Goal: Information Seeking & Learning: Learn about a topic

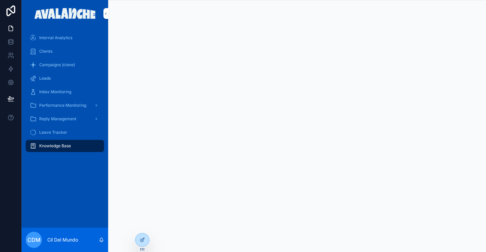
click at [62, 53] on div "Clients" at bounding box center [65, 51] width 70 height 11
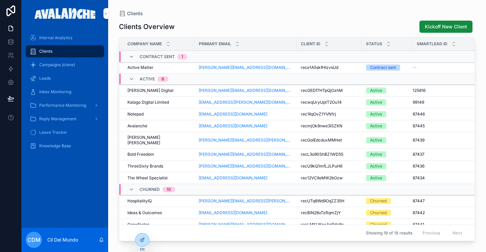
click at [221, 186] on div "Churned 10" at bounding box center [240, 189] width 243 height 11
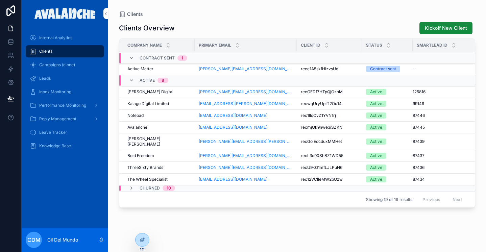
click at [131, 185] on icon "scrollable content" at bounding box center [131, 187] width 5 height 5
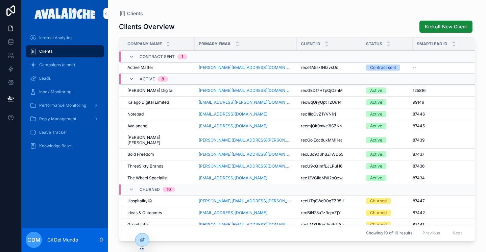
click at [156, 164] on span "ThreeSixty Brands" at bounding box center [145, 166] width 36 height 5
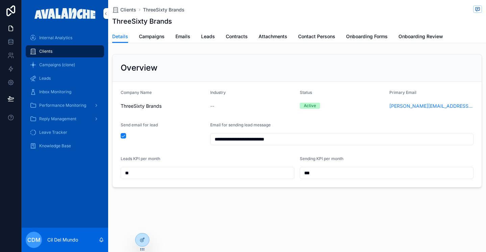
click at [180, 35] on span "Emails" at bounding box center [182, 36] width 15 height 7
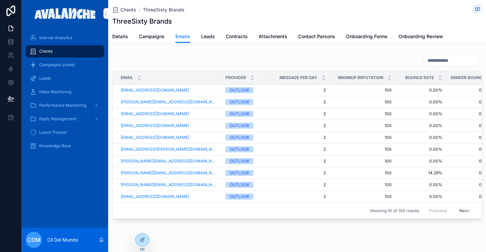
click at [154, 37] on span "Campaigns" at bounding box center [152, 36] width 26 height 7
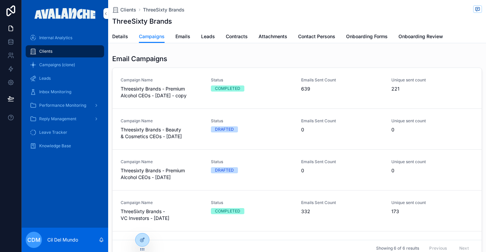
click at [155, 90] on span "Threesixty Brands - Premium Alcohol CEOs - [DATE] - copy" at bounding box center [162, 92] width 82 height 14
